Goal: Information Seeking & Learning: Learn about a topic

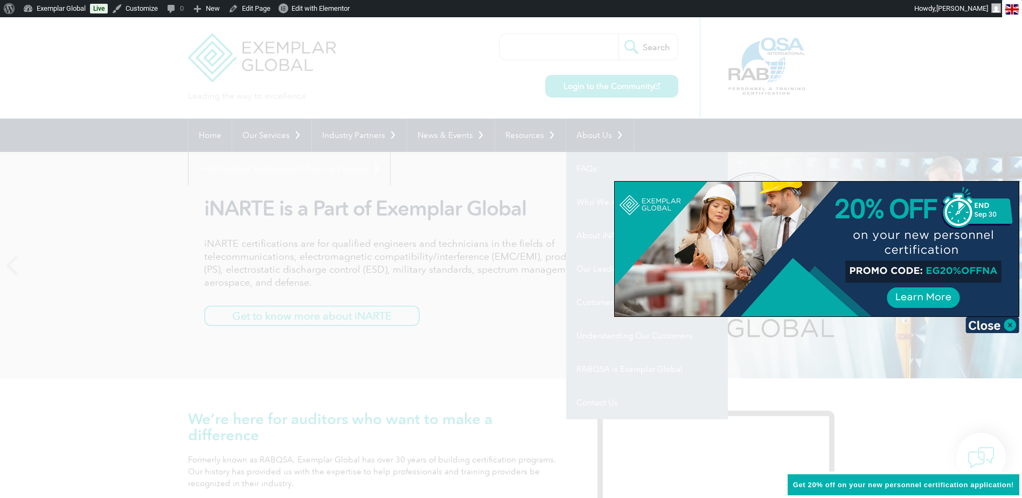
click at [778, 235] on div at bounding box center [817, 249] width 404 height 135
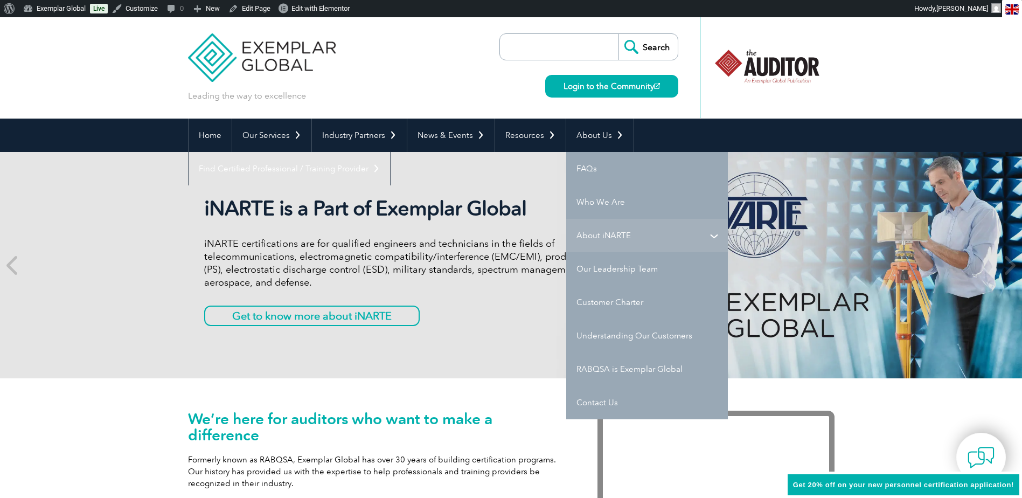
click at [602, 234] on link "About iNARTE" at bounding box center [647, 235] width 162 height 33
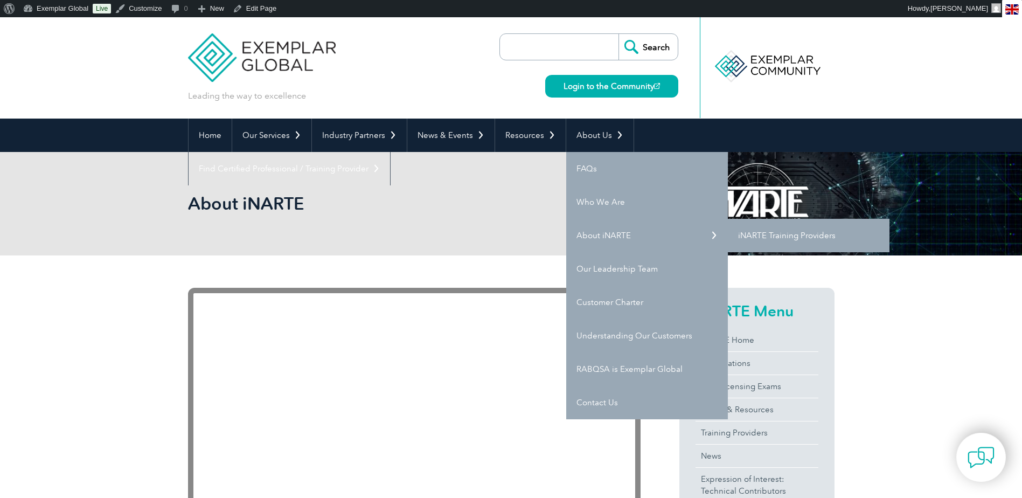
click at [772, 236] on link "iNARTE Training Providers" at bounding box center [809, 235] width 162 height 33
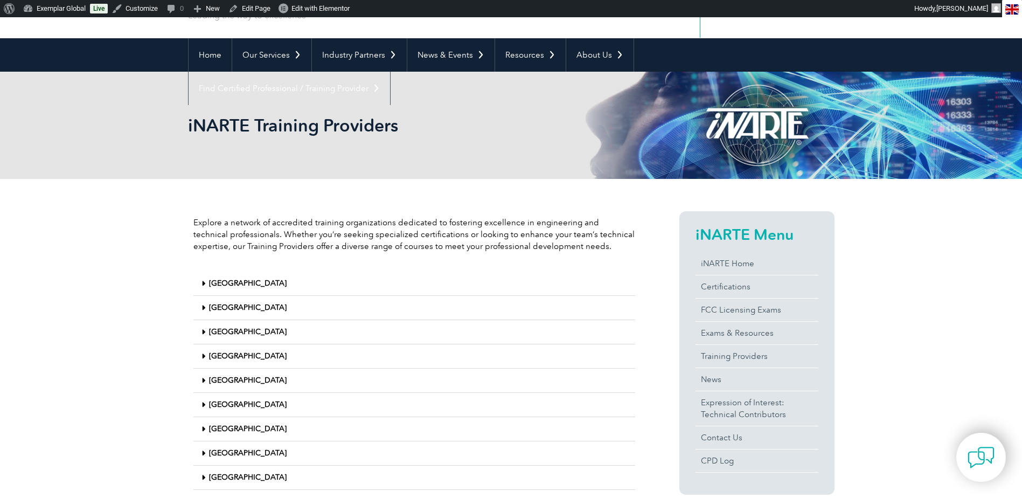
scroll to position [162, 0]
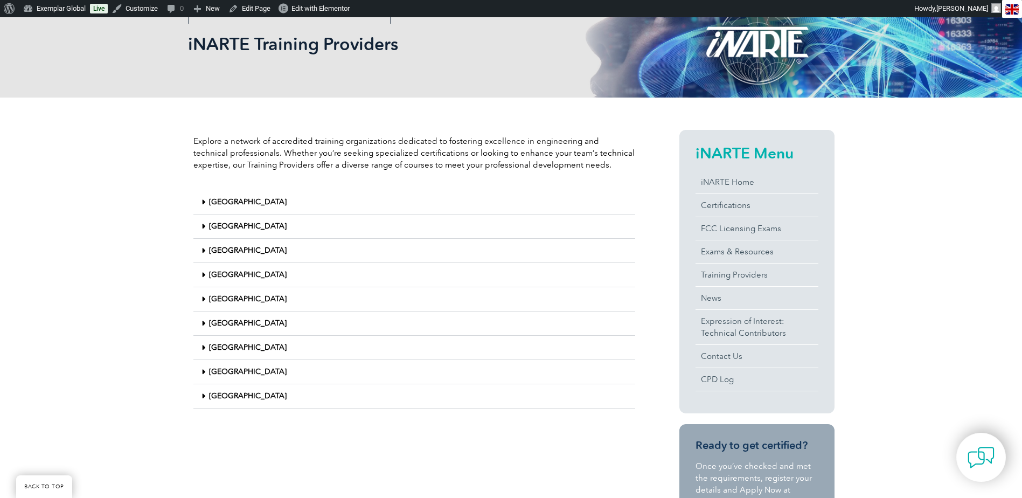
click at [205, 298] on icon at bounding box center [203, 299] width 4 height 8
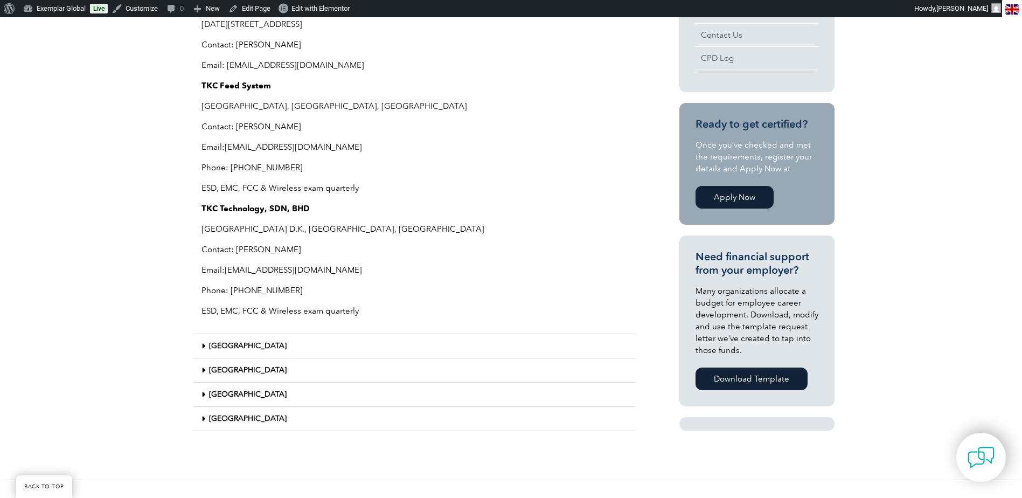
scroll to position [485, 0]
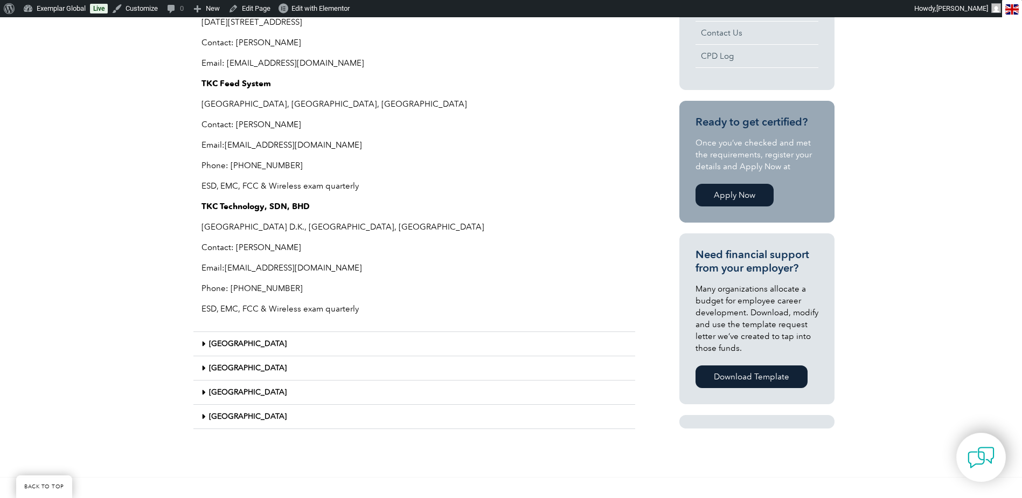
click at [201, 341] on icon at bounding box center [203, 344] width 4 height 8
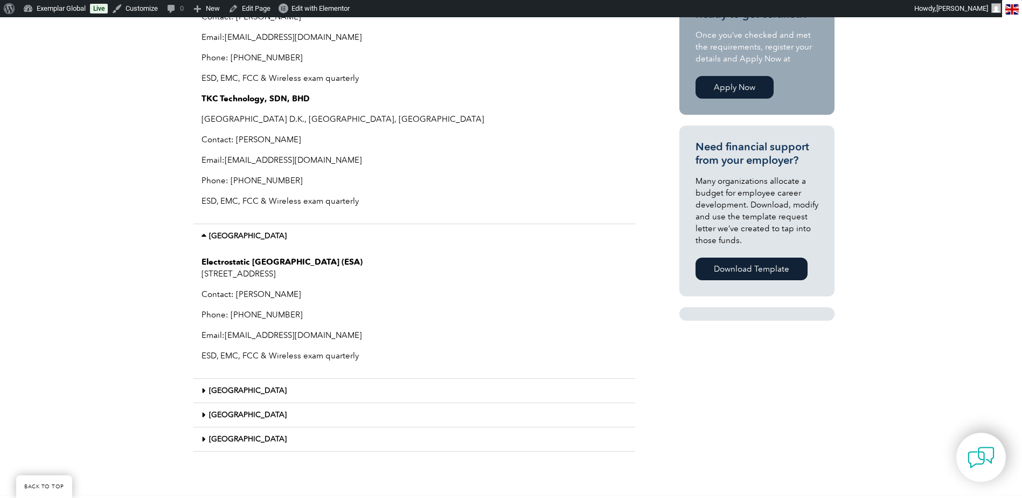
scroll to position [646, 0]
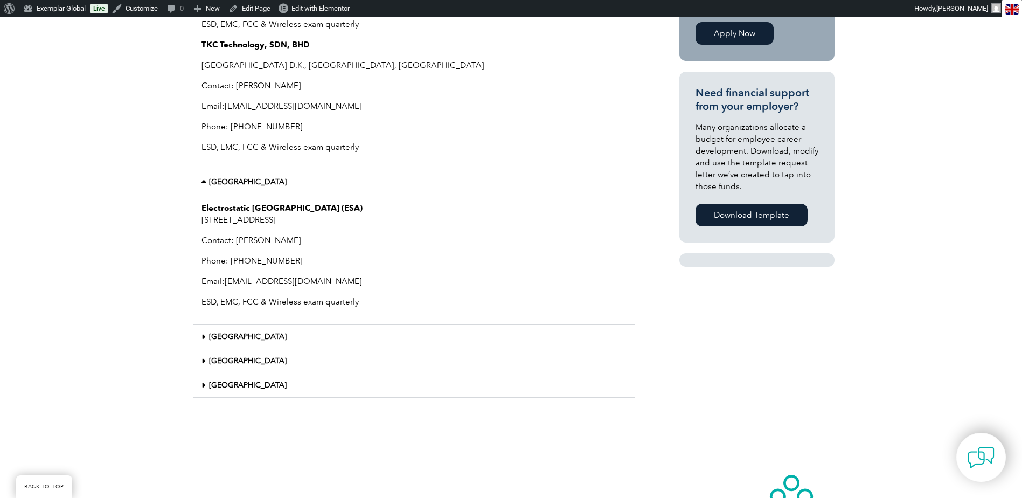
click at [203, 339] on icon at bounding box center [203, 337] width 4 height 8
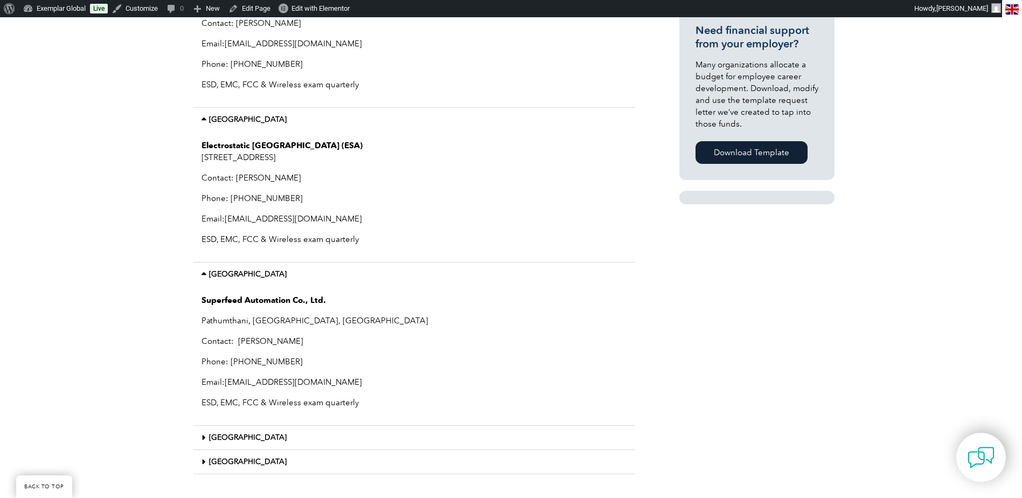
scroll to position [754, 0]
